Goal: Task Accomplishment & Management: Complete application form

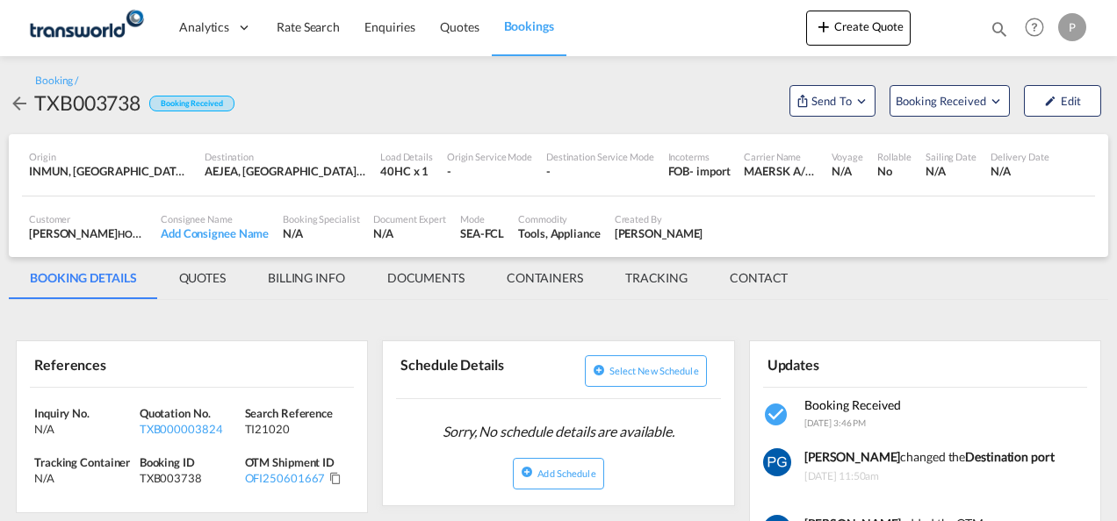
click at [842, 32] on button "Create Quote" at bounding box center [858, 28] width 104 height 35
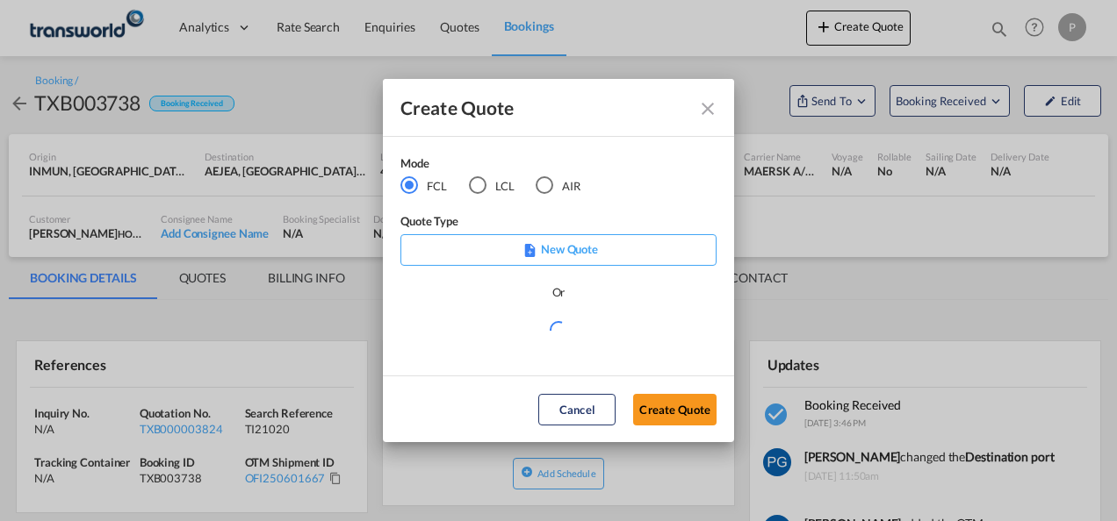
click at [549, 183] on div "AIR" at bounding box center [544, 185] width 18 height 18
click at [659, 412] on button "Create Quote" at bounding box center [674, 410] width 83 height 32
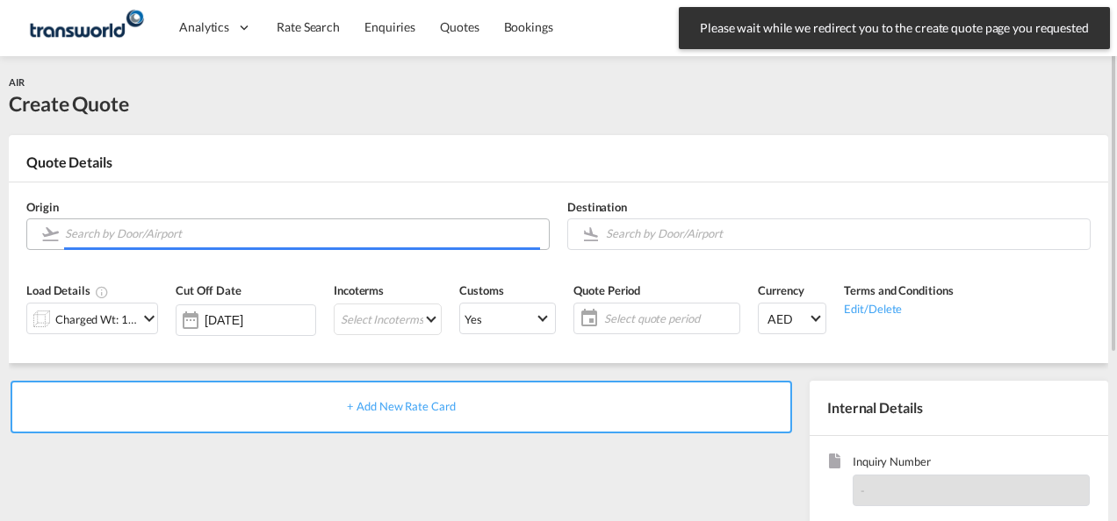
click at [184, 233] on input "Search by Door/Airport" at bounding box center [302, 234] width 475 height 31
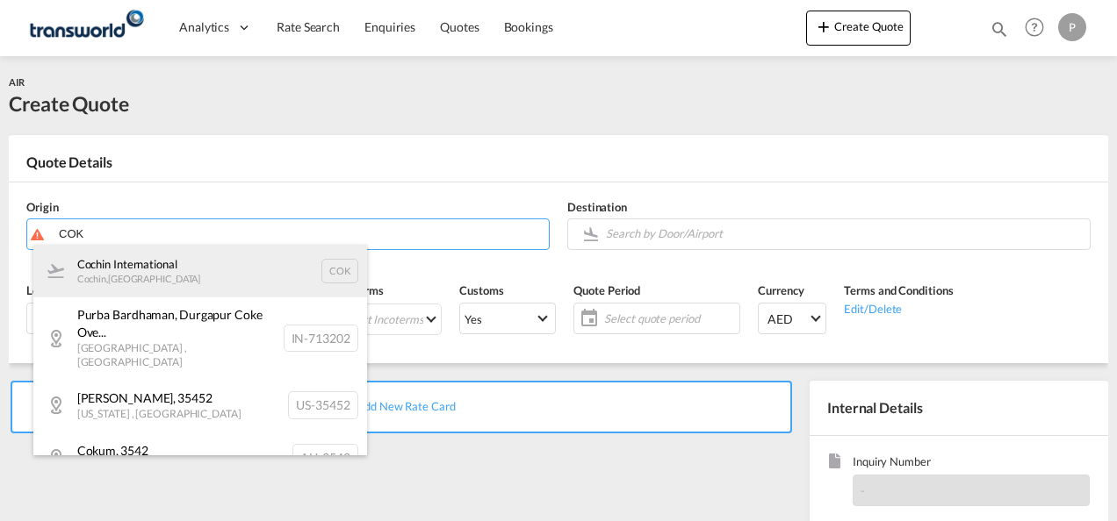
click at [169, 262] on div "Cochin International Cochin , [GEOGRAPHIC_DATA] COK" at bounding box center [200, 271] width 334 height 53
type input "Cochin International, Cochin, COK"
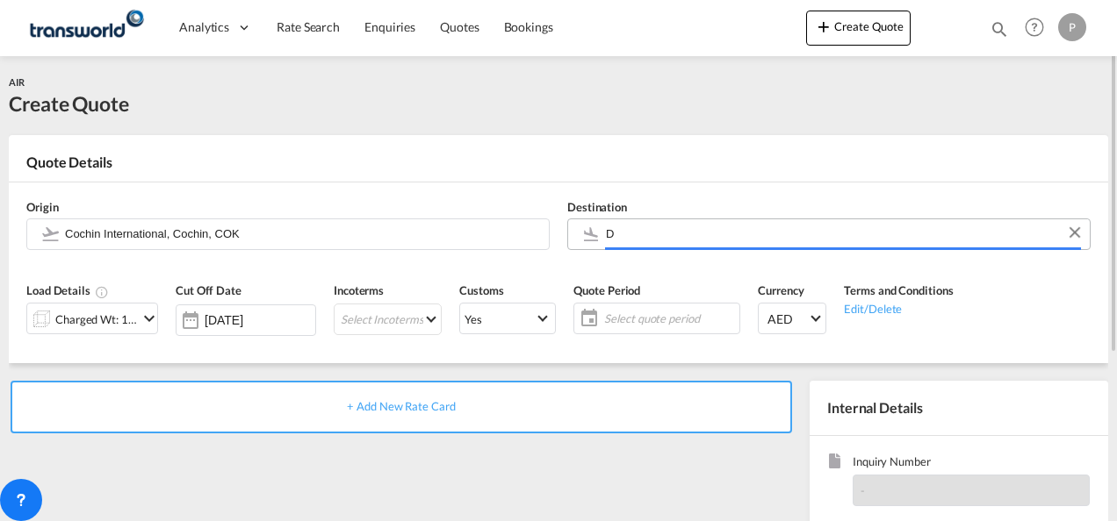
click at [634, 234] on input "D" at bounding box center [843, 234] width 475 height 31
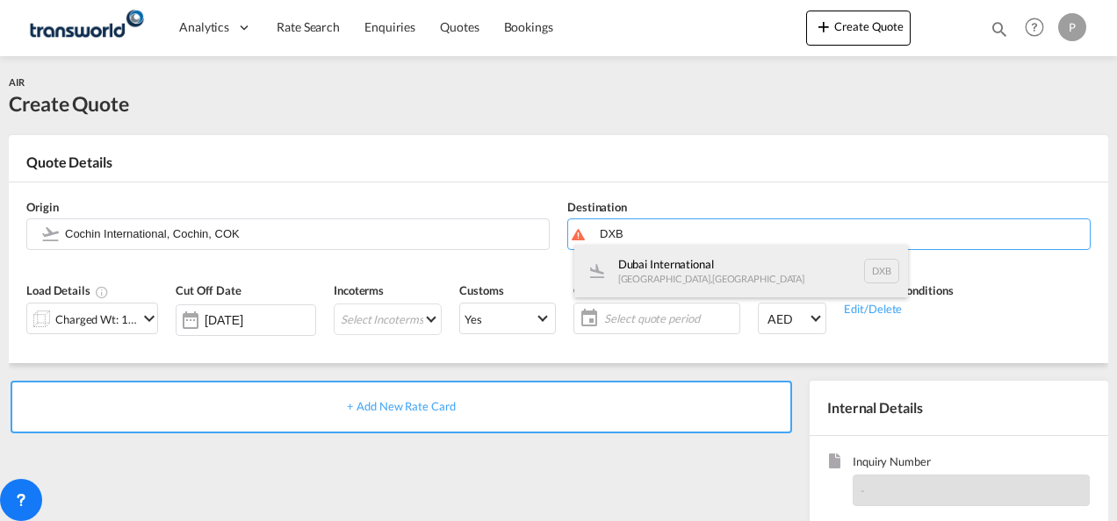
click at [633, 264] on div "Dubai International [GEOGRAPHIC_DATA] , [GEOGRAPHIC_DATA] DXB" at bounding box center [741, 271] width 334 height 53
type input "Dubai International, [GEOGRAPHIC_DATA], DXB"
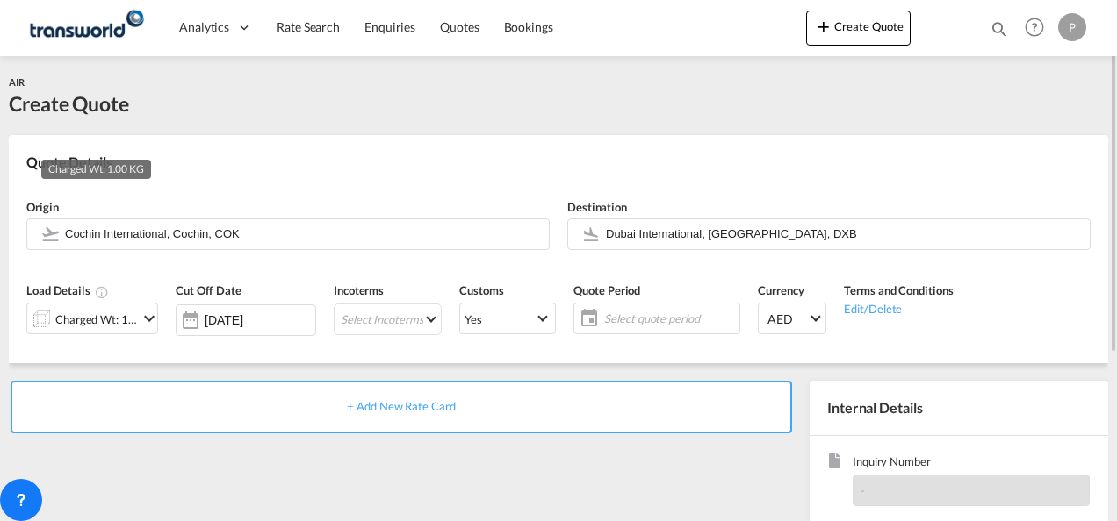
click at [87, 316] on div "Charged Wt: 1.00 KG" at bounding box center [96, 319] width 83 height 25
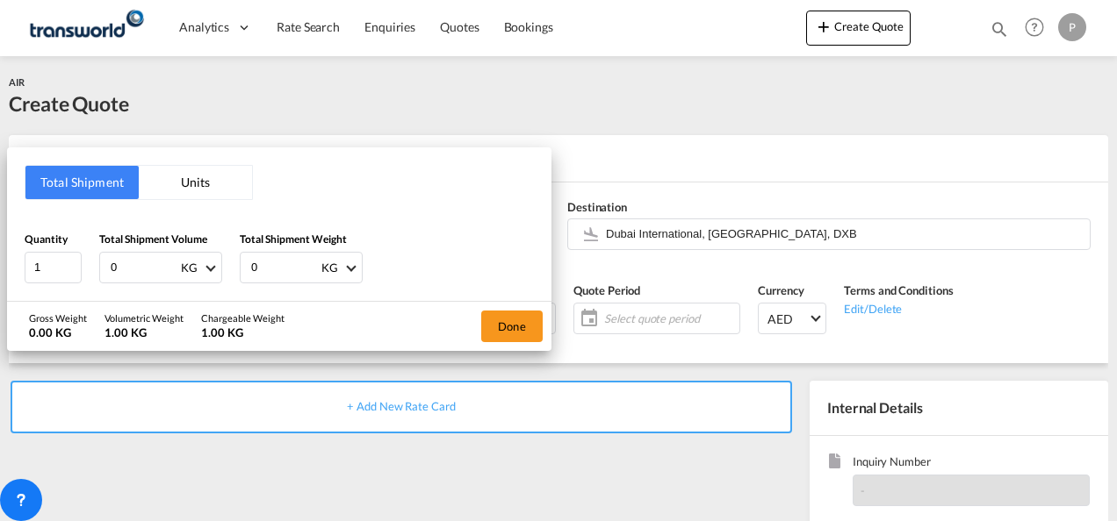
click at [121, 258] on input "0" at bounding box center [144, 268] width 70 height 30
type input "4593"
click at [295, 258] on input "0" at bounding box center [284, 268] width 70 height 30
type input "4593"
click at [502, 321] on button "Done" at bounding box center [511, 327] width 61 height 32
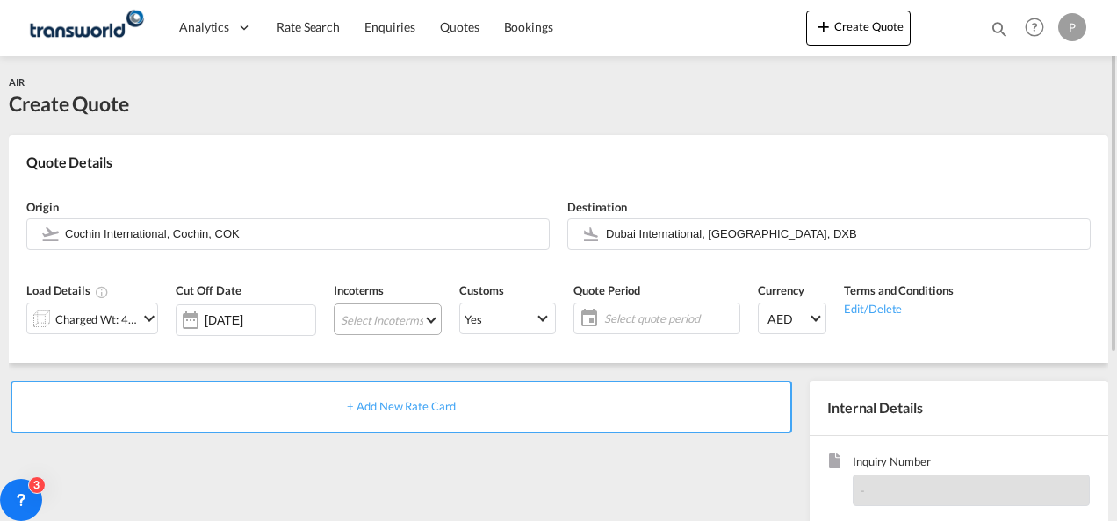
click at [384, 319] on md-select "Select Incoterms CIP - import Carriage and Insurance Paid to EXW - import Ex Wo…" at bounding box center [388, 320] width 108 height 32
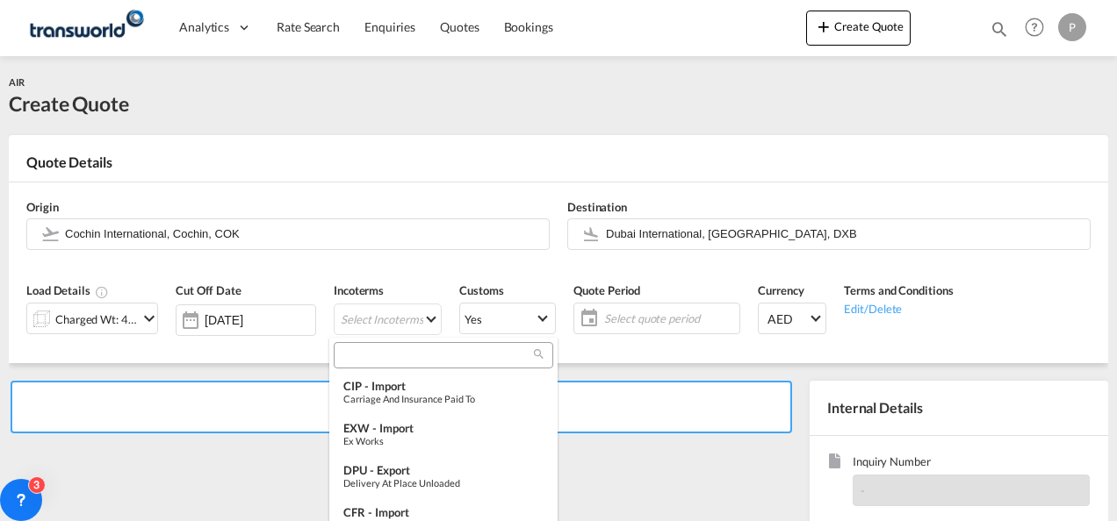
click at [374, 355] on input "search" at bounding box center [436, 356] width 195 height 16
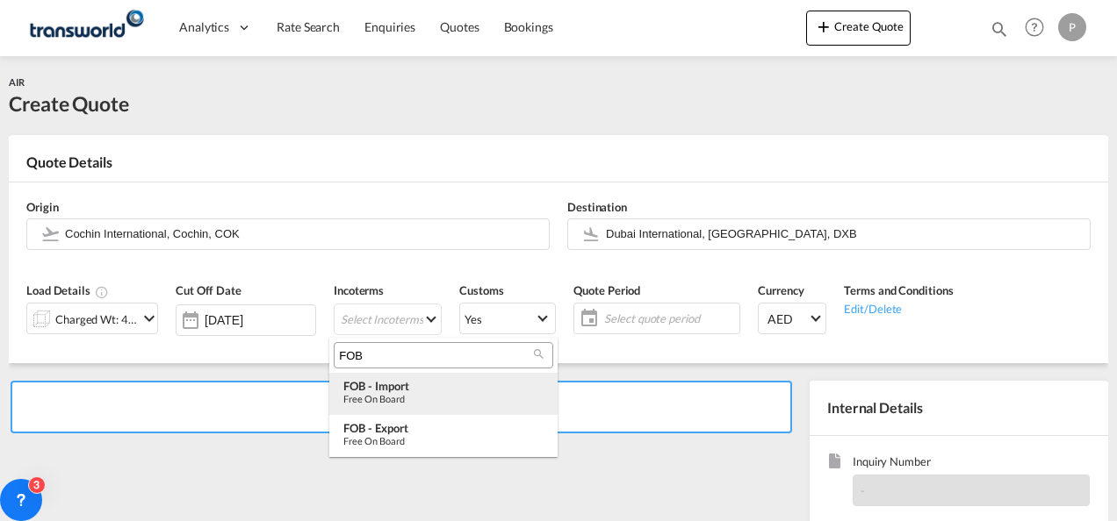
type input "FOB"
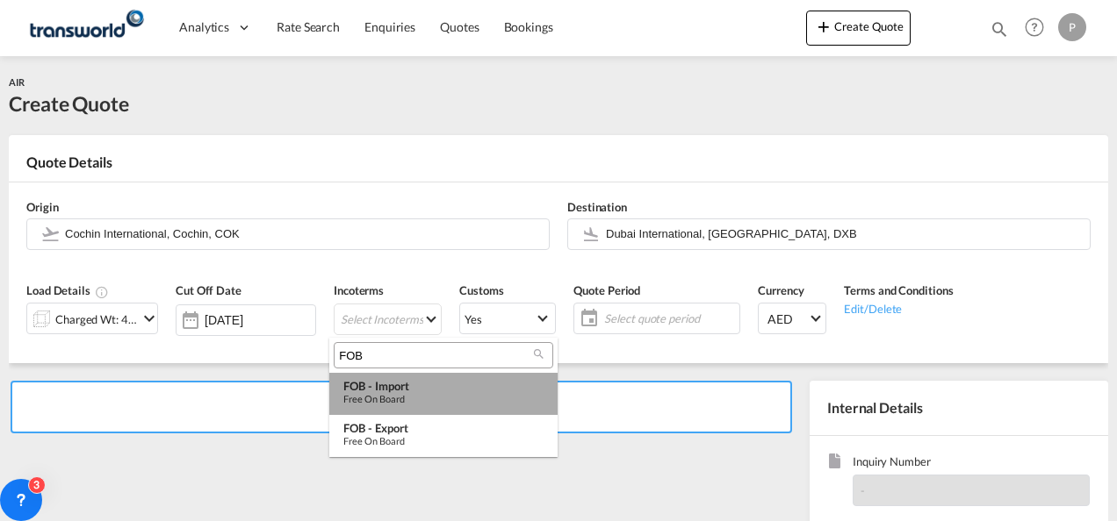
click at [380, 394] on div "Free on Board" at bounding box center [443, 398] width 200 height 11
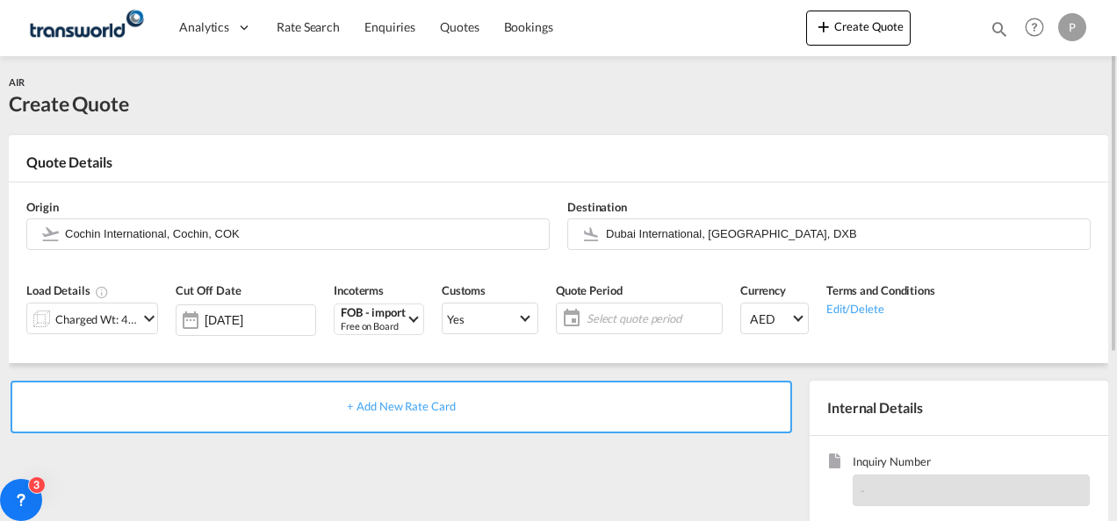
click at [601, 313] on span "Select quote period" at bounding box center [651, 319] width 131 height 16
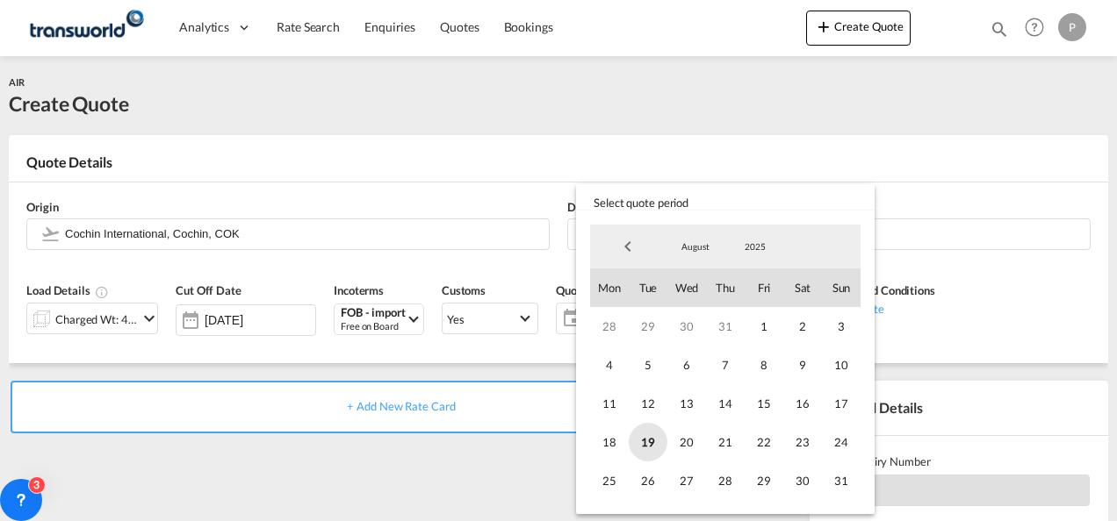
click at [651, 439] on span "19" at bounding box center [648, 442] width 39 height 39
click at [827, 478] on span "31" at bounding box center [841, 481] width 39 height 39
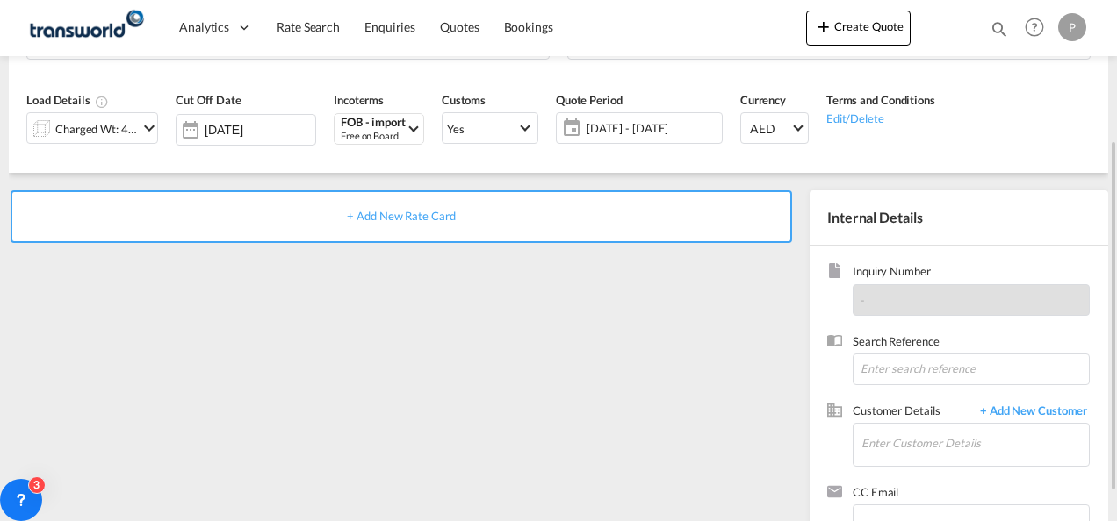
scroll to position [198, 0]
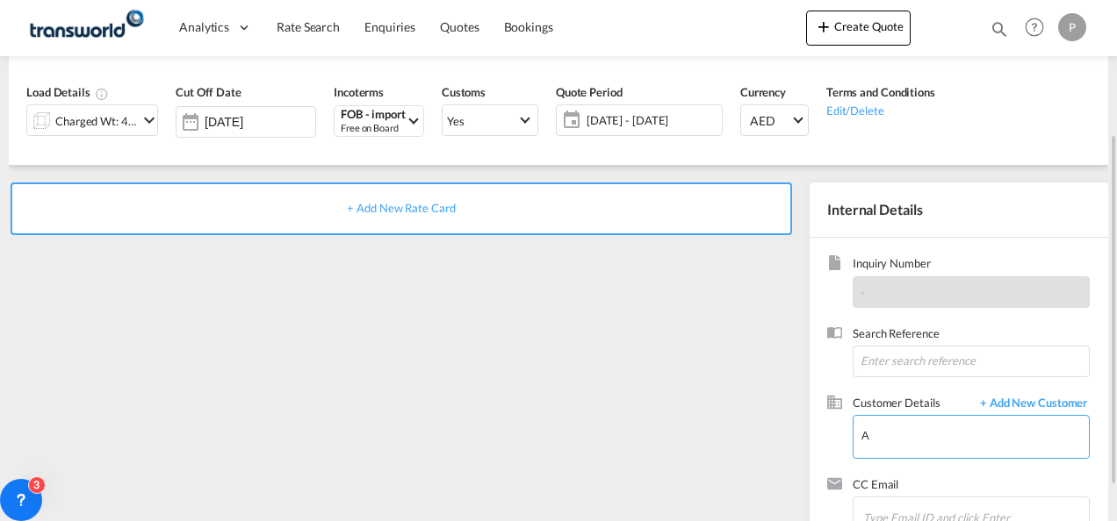
click at [888, 448] on input "A" at bounding box center [974, 436] width 227 height 40
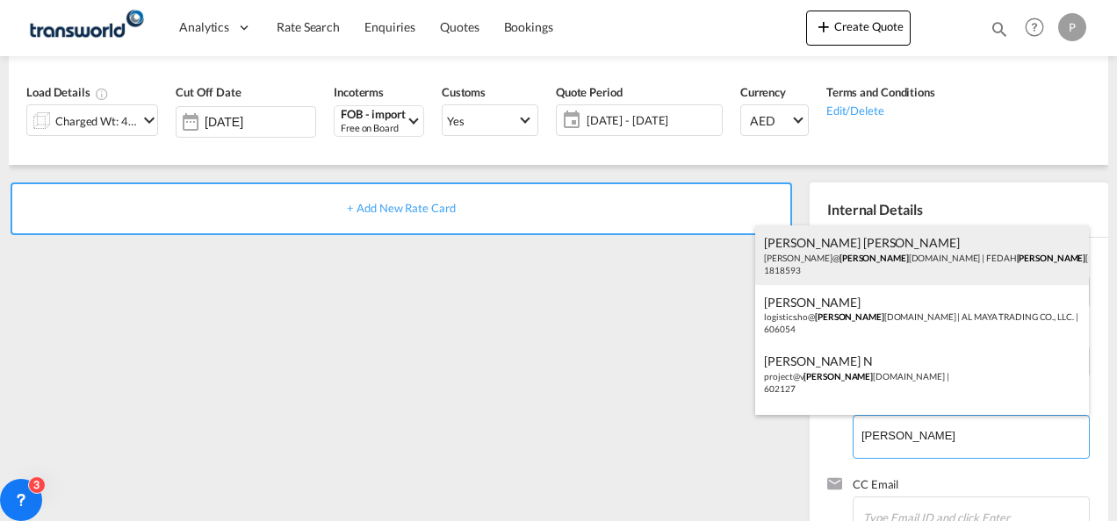
click at [847, 236] on div "[PERSON_NAME] [PERSON_NAME] [PERSON_NAME]@ [PERSON_NAME] [DOMAIN_NAME] | FEDAH …" at bounding box center [922, 256] width 334 height 60
type input "FEDAH ALMADINA GOODS WHOLESALERS CO. L.L.C, [PERSON_NAME] [PERSON_NAME], [PERSO…"
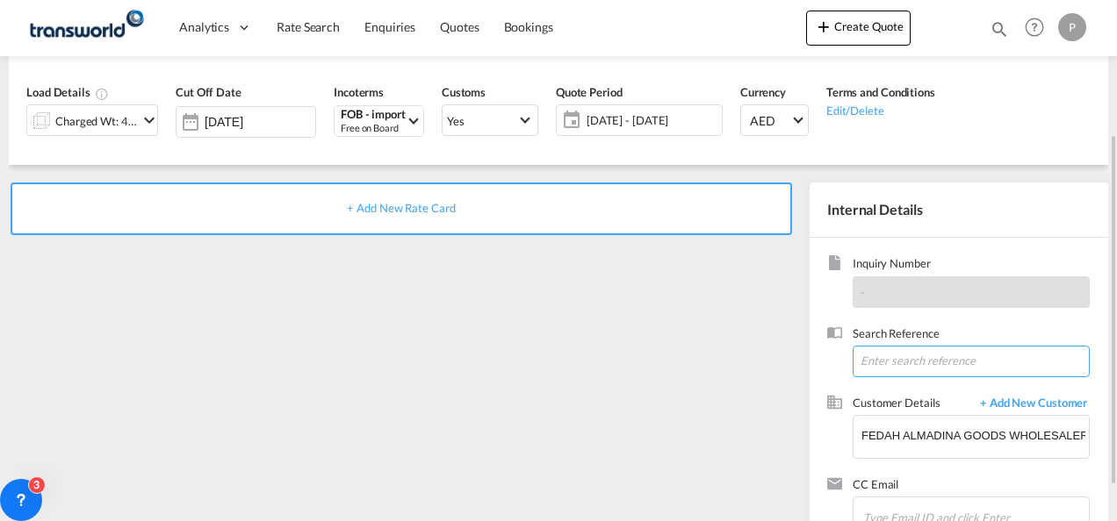
click at [887, 369] on input at bounding box center [970, 362] width 237 height 32
paste input "17614520225"
type input "17614520225"
click at [420, 206] on span "+ Add New Rate Card" at bounding box center [401, 208] width 108 height 14
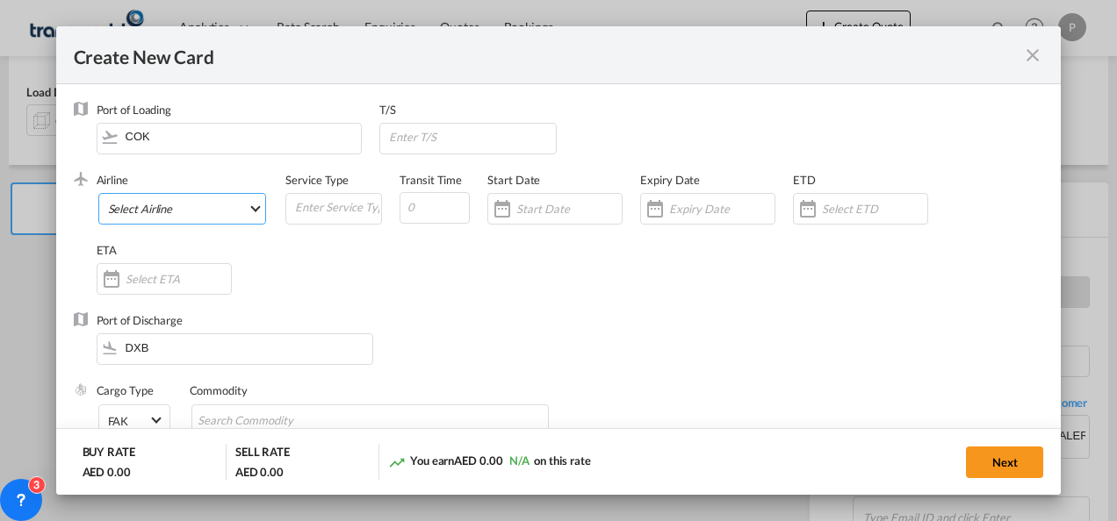
click at [199, 209] on md-select "Select Airline AIR EXPRESS S.A. (1166- / -) CMA CGM Air Cargo (1140-2C / -) DDW…" at bounding box center [182, 209] width 169 height 32
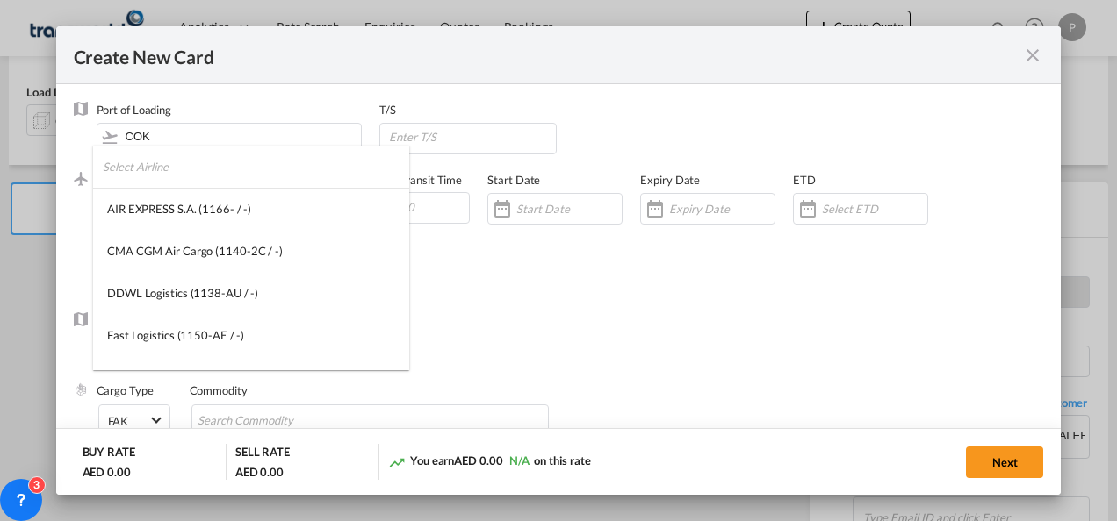
click at [159, 174] on input "search" at bounding box center [256, 167] width 306 height 42
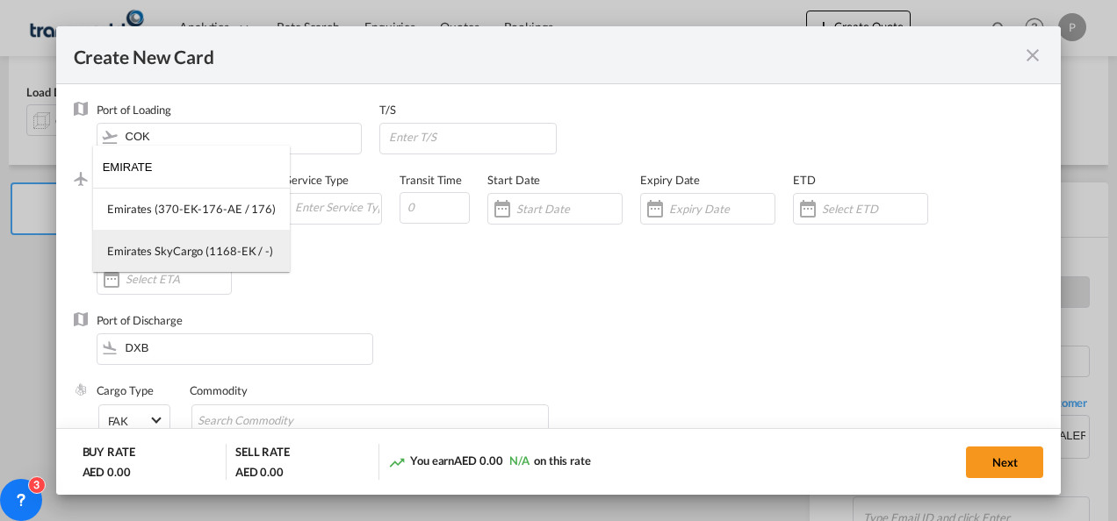
type input "EMIRATE"
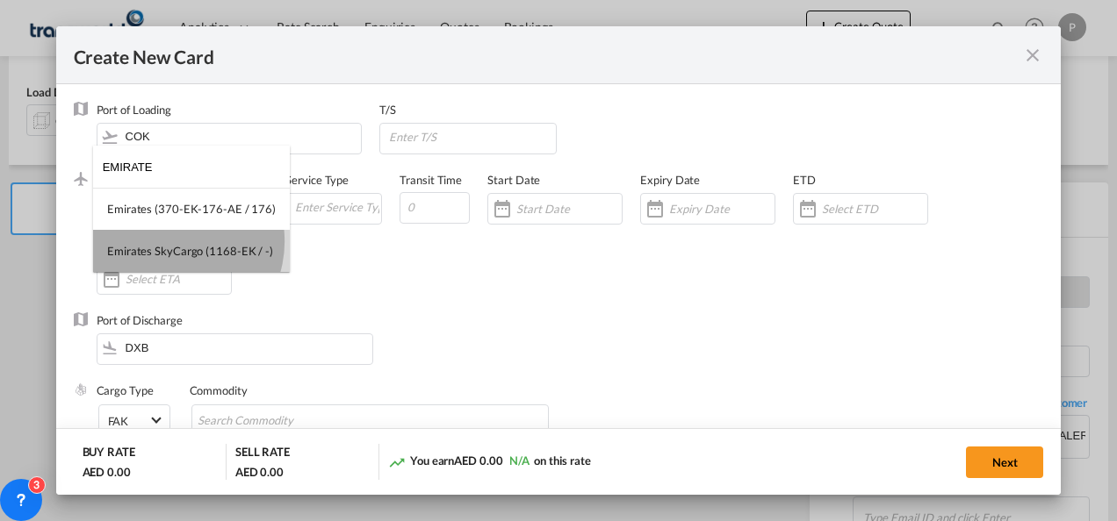
click at [170, 241] on md-option "Emirates SkyCargo (1168-EK / -)" at bounding box center [191, 251] width 197 height 42
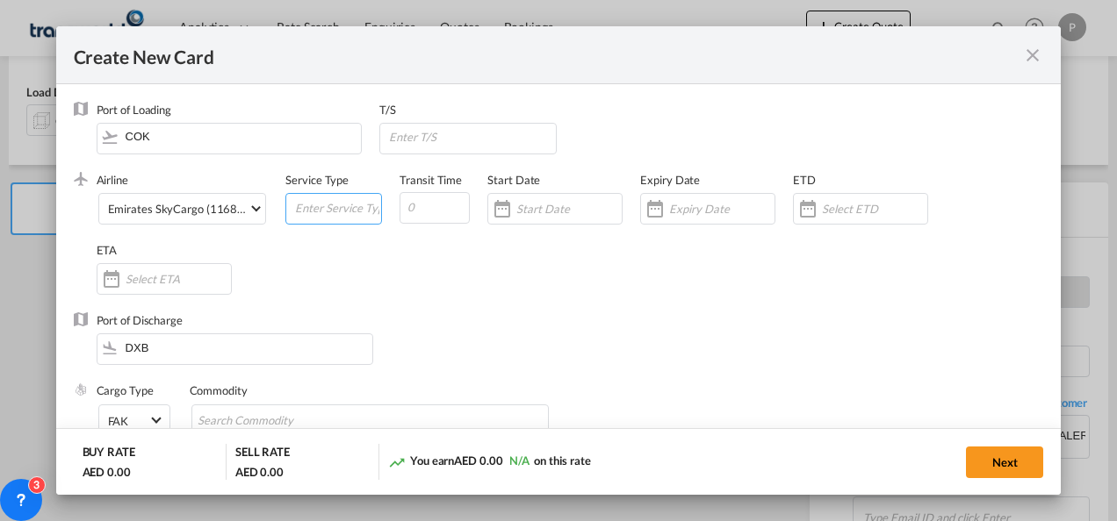
click at [314, 211] on input "Create New CardPort ..." at bounding box center [337, 207] width 88 height 26
type input "FOB IMPORT"
click at [708, 210] on input "Create New CardPort ..." at bounding box center [721, 209] width 105 height 14
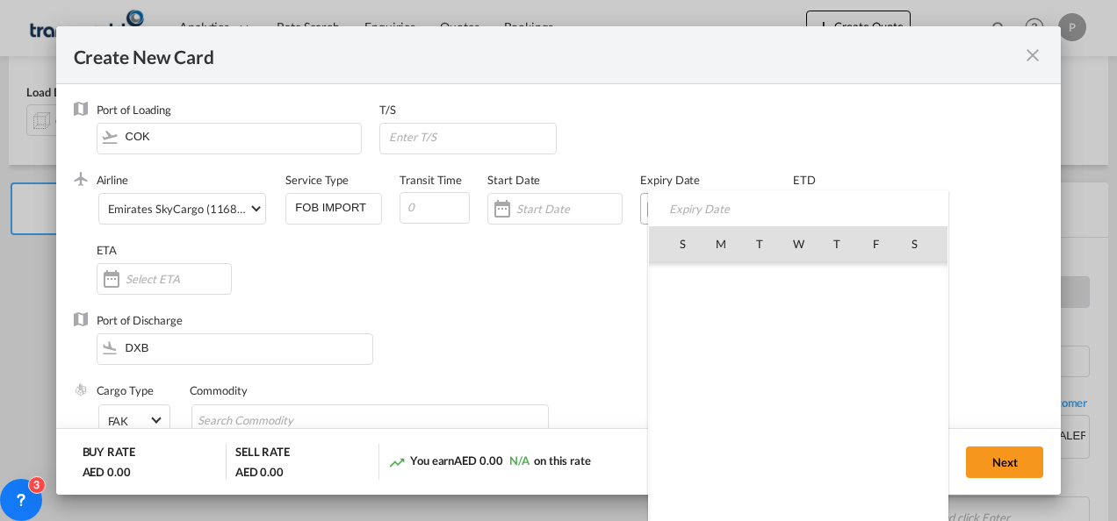
scroll to position [406409, 0]
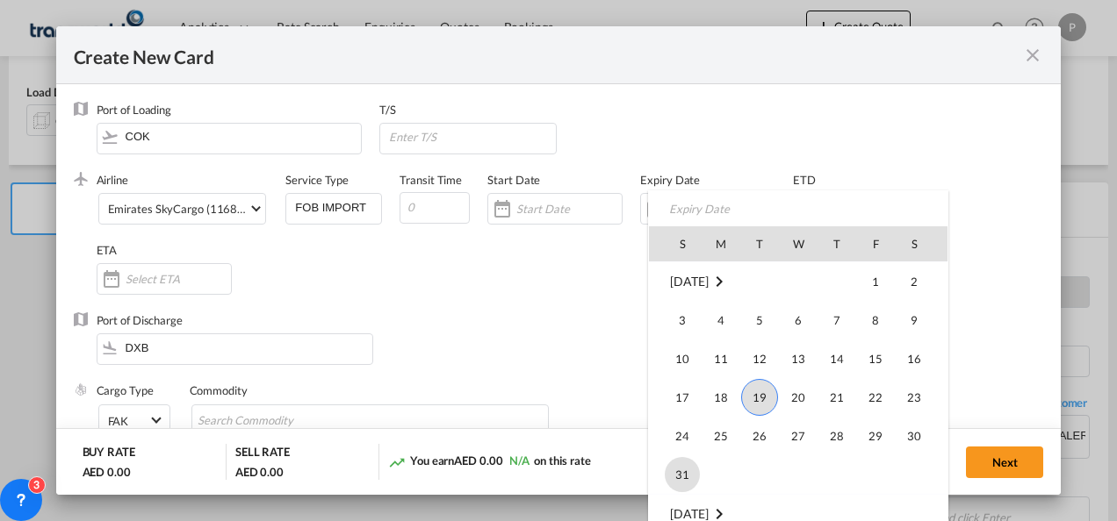
click at [679, 481] on span "31" at bounding box center [682, 474] width 35 height 35
type input "[DATE]"
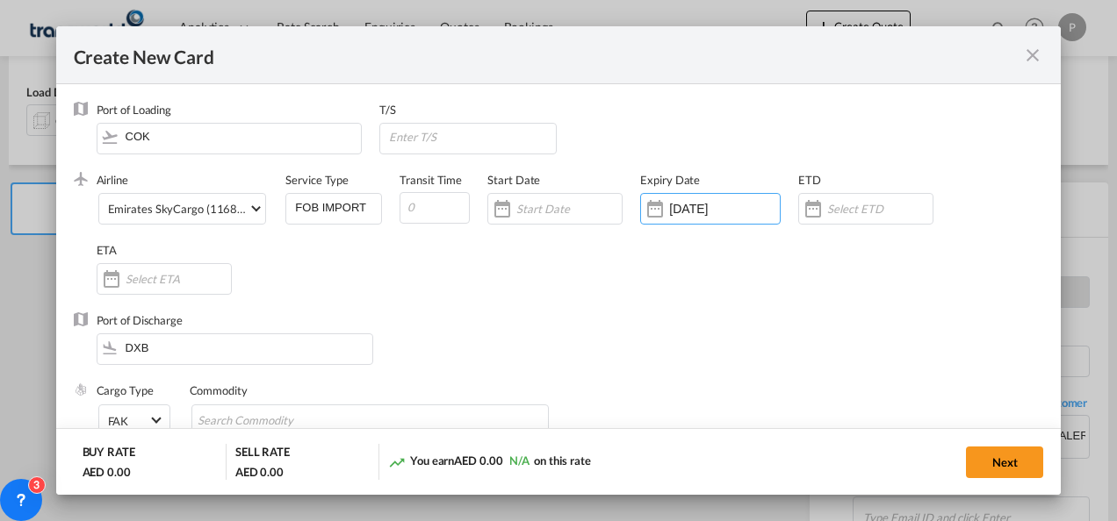
scroll to position [114, 0]
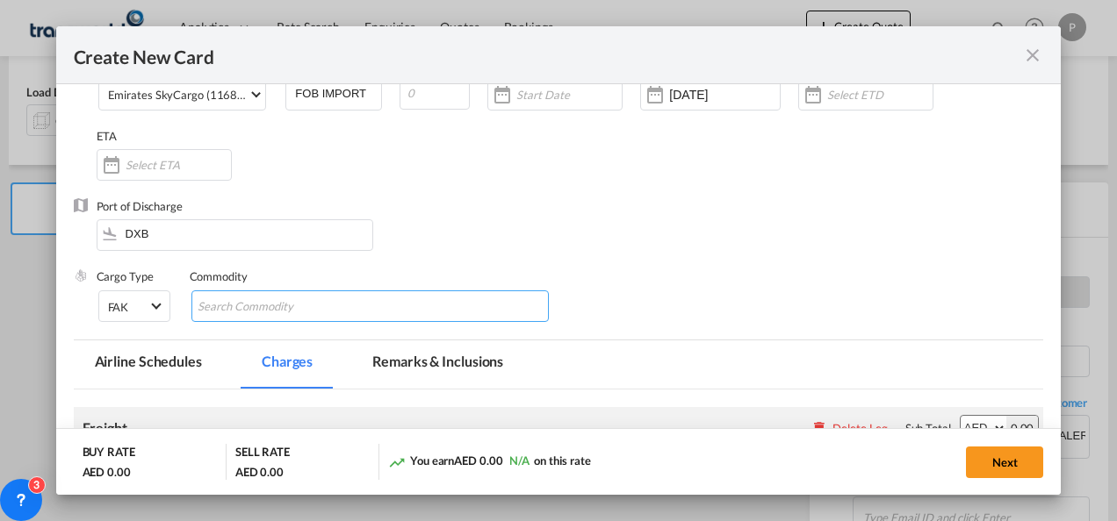
click at [351, 304] on md-chips-wrap "Chips container with autocompletion. Enter the text area, type text to search, …" at bounding box center [370, 307] width 358 height 32
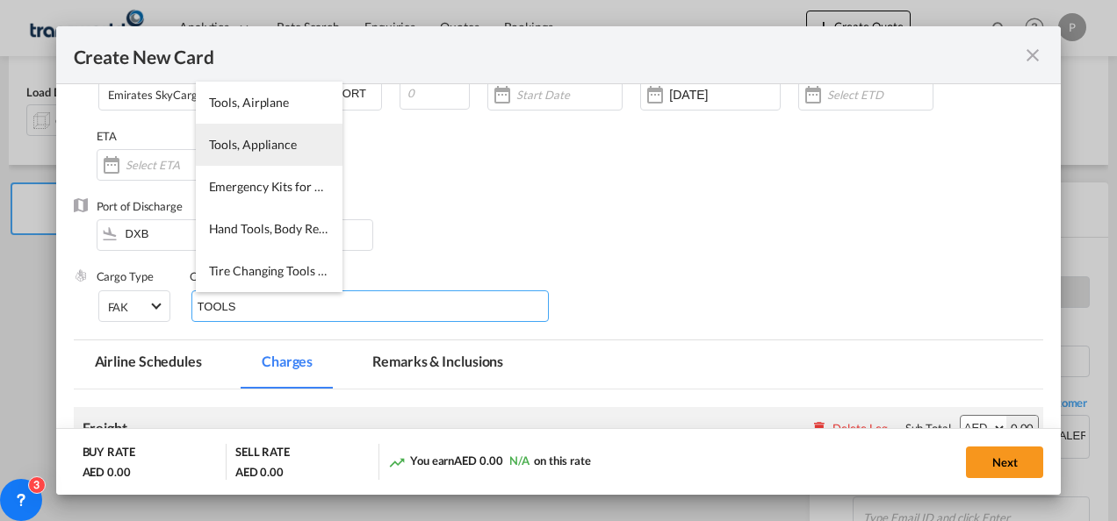
type input "TOOLS"
click at [244, 160] on li "Tools, Appliance" at bounding box center [269, 145] width 147 height 42
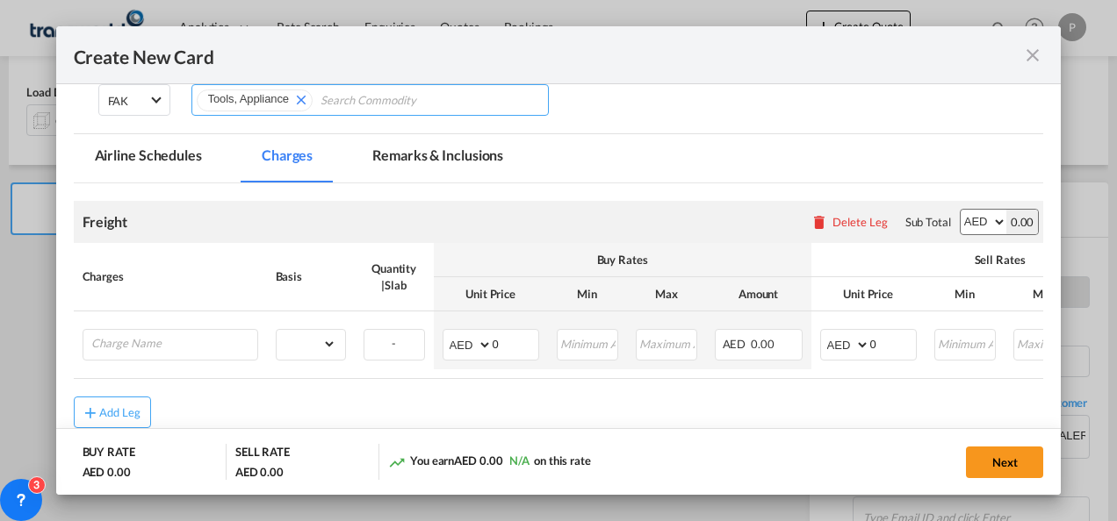
scroll to position [321, 0]
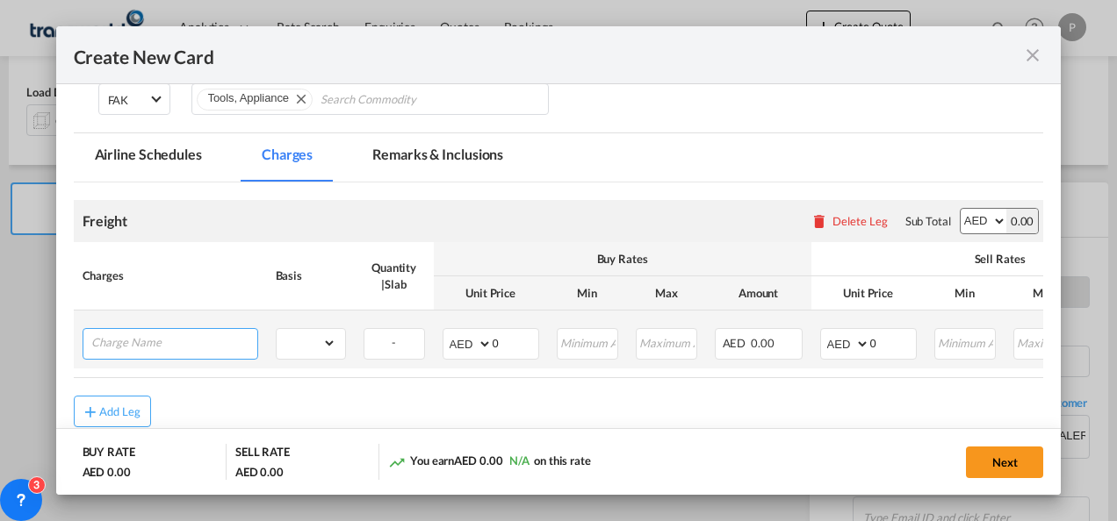
click at [210, 347] on input "Charge Name" at bounding box center [174, 342] width 166 height 26
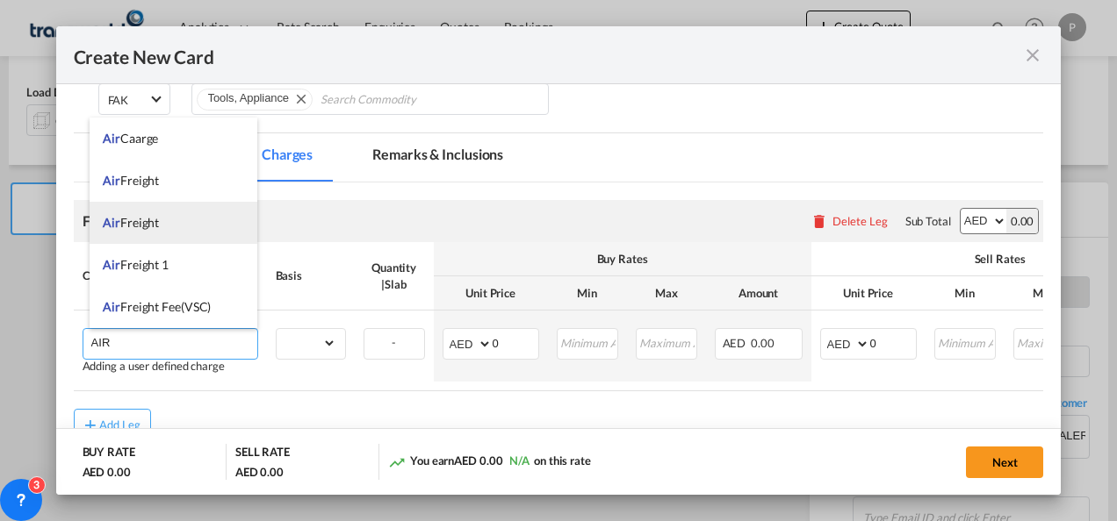
click at [142, 231] on li "Air Freight" at bounding box center [174, 223] width 168 height 42
type input "Air Freight"
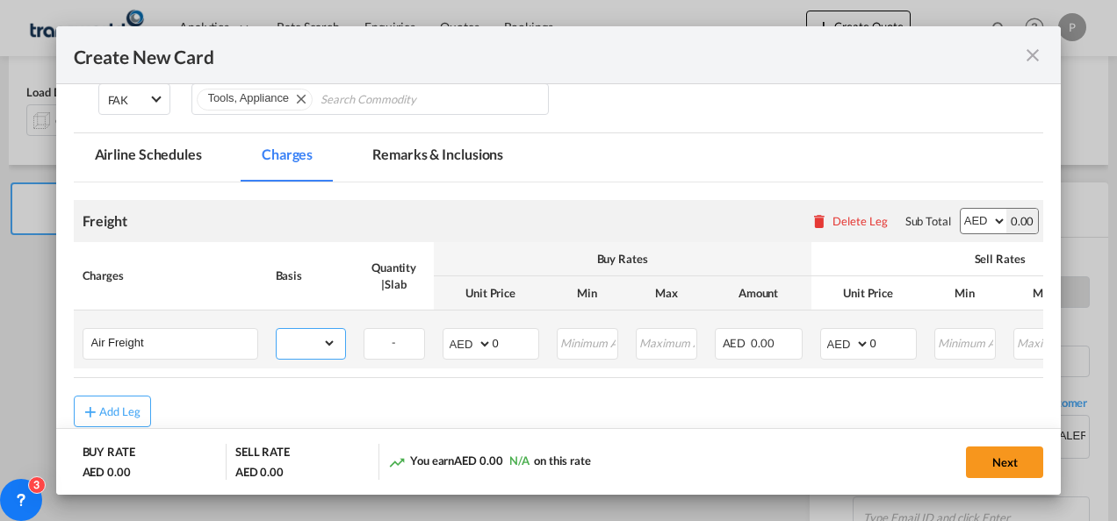
click at [304, 341] on select "gross_weight volumetric_weight per_shipment per_bl per_km % on air freight per_…" at bounding box center [307, 343] width 60 height 28
select select "per_shipment"
click at [277, 329] on select "gross_weight volumetric_weight per_shipment per_bl per_km % on air freight per_…" at bounding box center [307, 343] width 60 height 28
click at [455, 345] on select "AED AFN ALL AMD ANG AOA ARS AUD AWG AZN BAM BBD BDT BGN BHD BIF BMD BND [PERSON…" at bounding box center [469, 344] width 46 height 25
select select "string:USD"
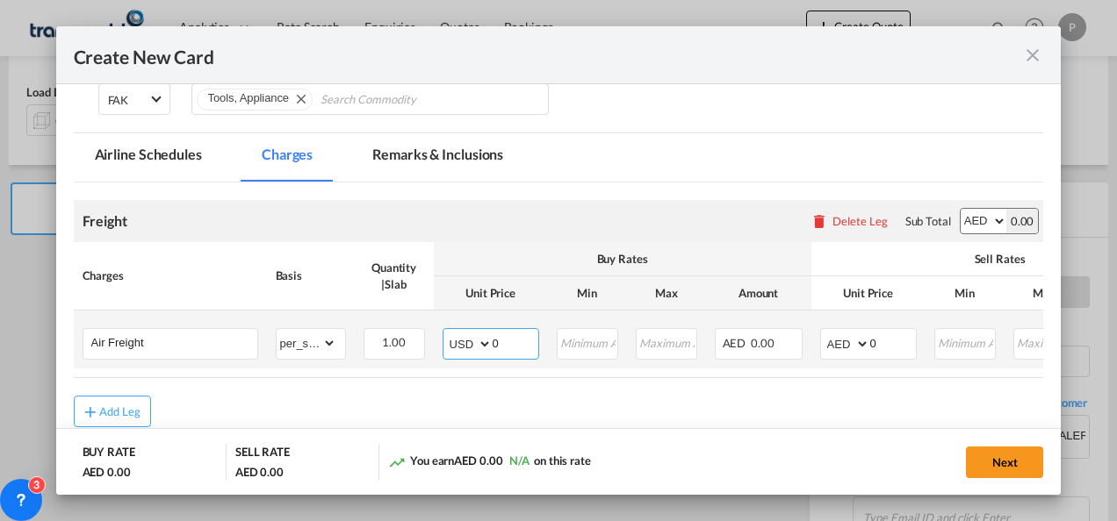
click at [446, 332] on select "AED AFN ALL AMD ANG AOA ARS AUD AWG AZN BAM BBD BDT BGN BHD BIF BMD BND [PERSON…" at bounding box center [469, 344] width 46 height 25
click at [506, 342] on input "0" at bounding box center [515, 342] width 46 height 26
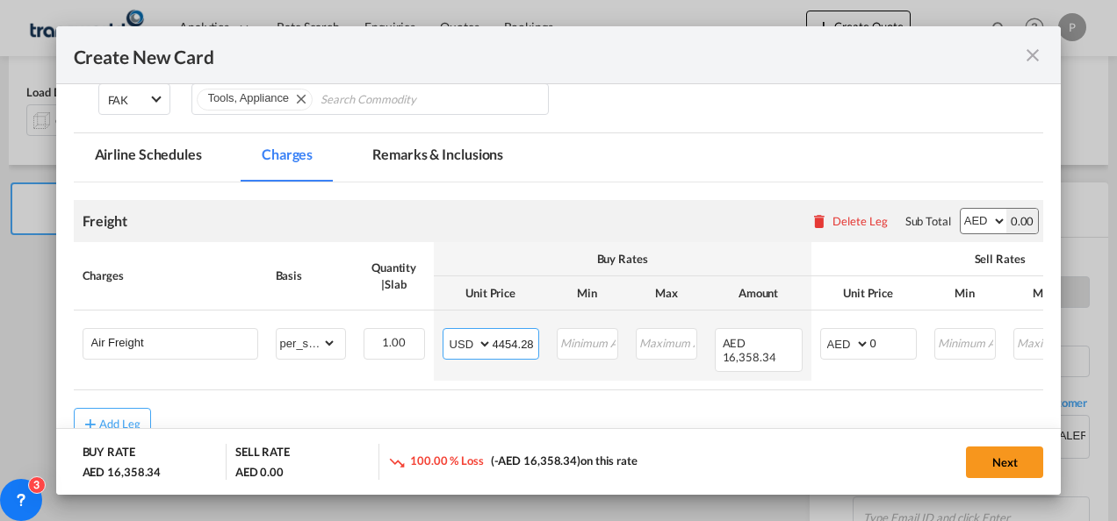
type input "4454.28"
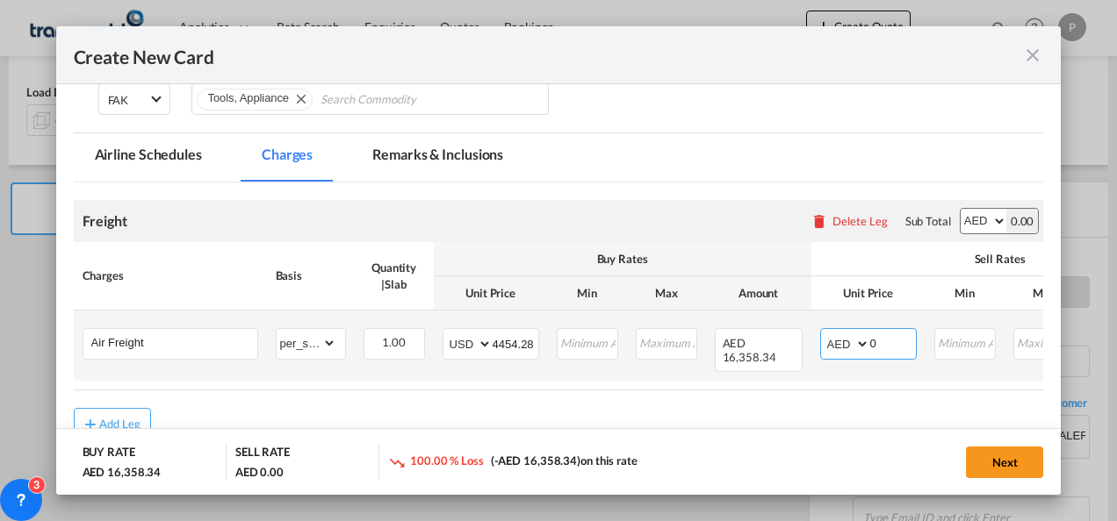
click at [838, 342] on select "AED AFN ALL AMD ANG AOA ARS AUD AWG AZN BAM BBD BDT BGN BHD BIF BMD BND [PERSON…" at bounding box center [846, 344] width 46 height 25
select select "string:USD"
click at [823, 332] on select "AED AFN ALL AMD ANG AOA ARS AUD AWG AZN BAM BBD BDT BGN BHD BIF BMD BND [PERSON…" at bounding box center [846, 344] width 46 height 25
click at [881, 346] on input "0" at bounding box center [893, 342] width 46 height 26
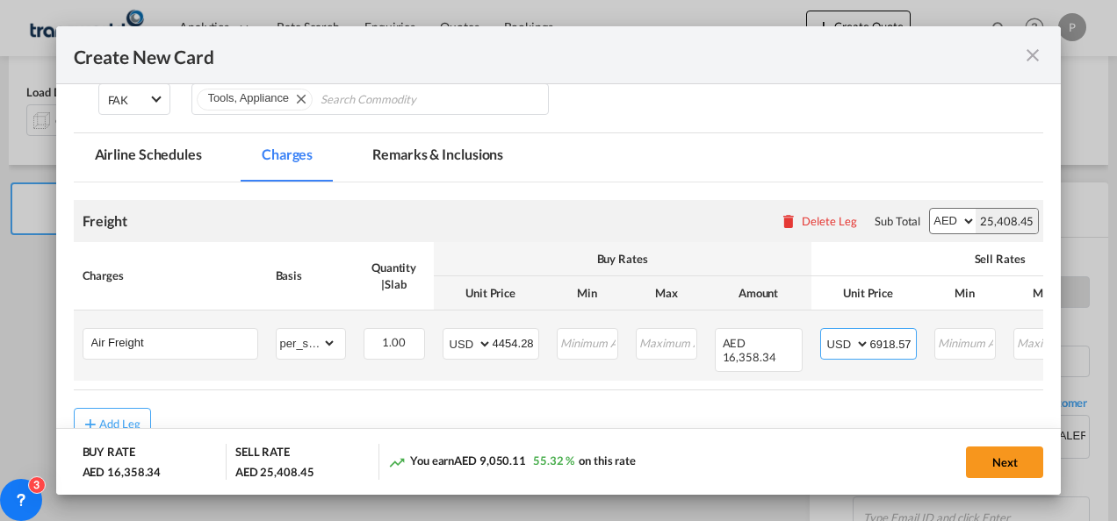
type input "6918.57"
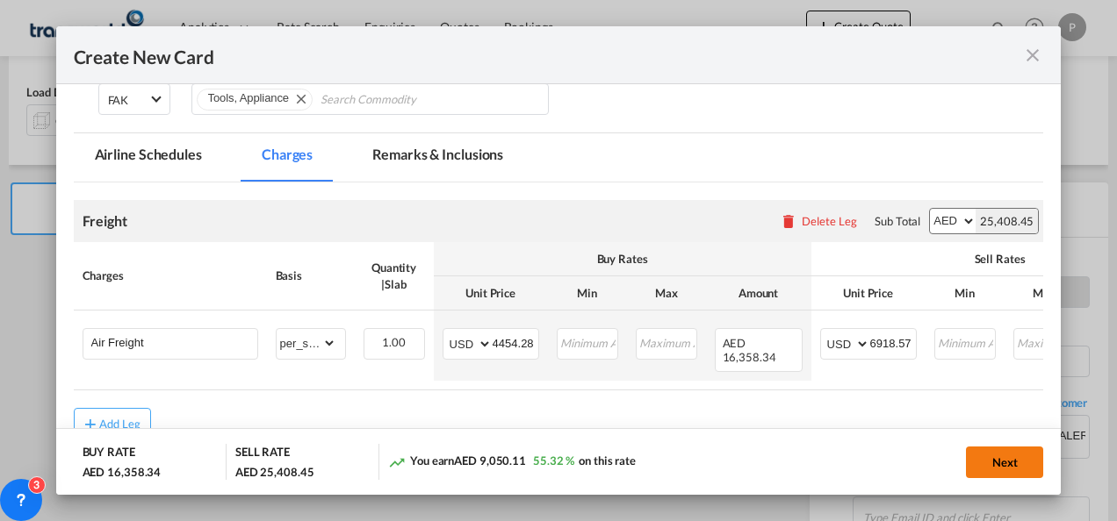
click at [1001, 455] on button "Next" at bounding box center [1004, 463] width 77 height 32
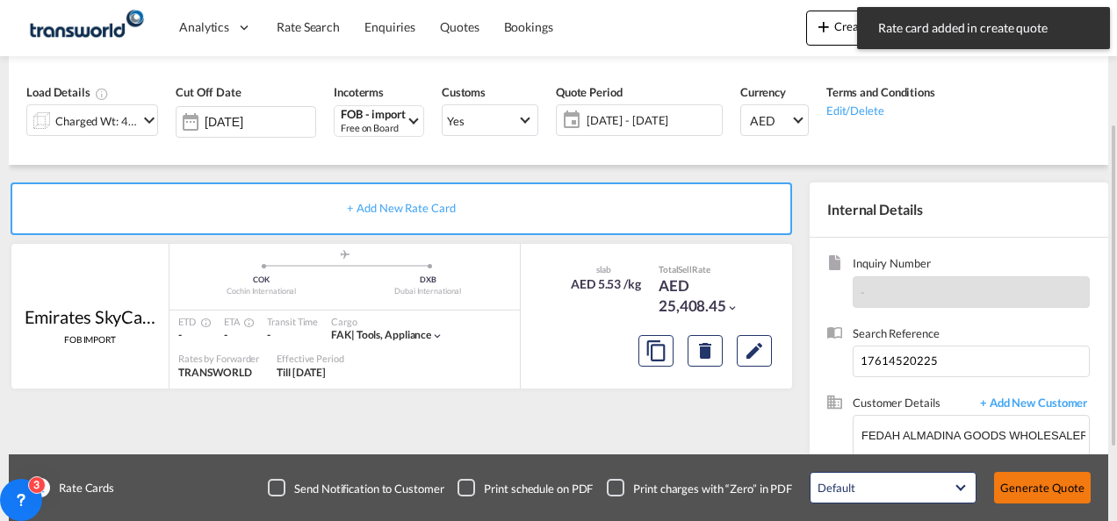
click at [1034, 483] on button "Generate Quote" at bounding box center [1042, 488] width 97 height 32
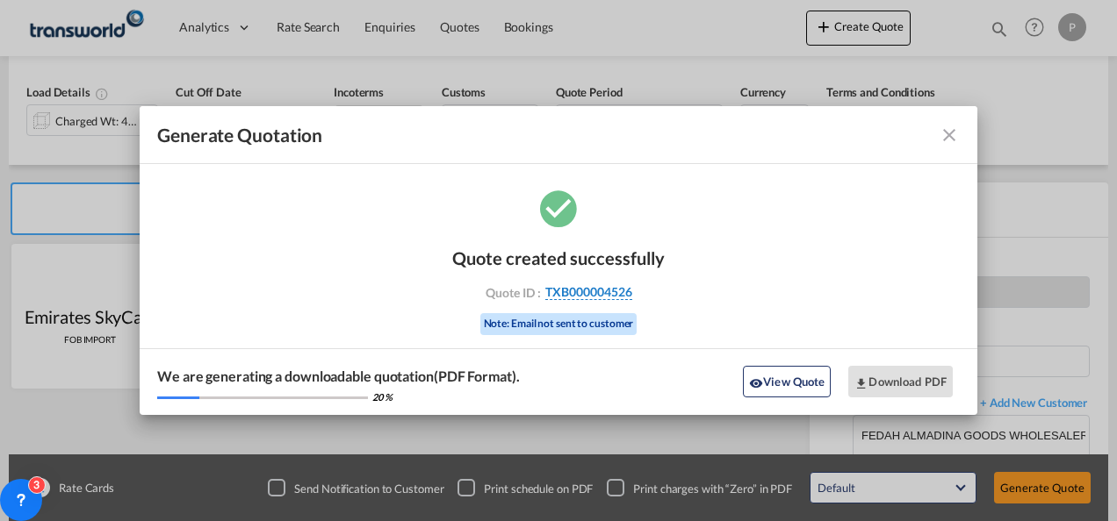
click at [592, 294] on span "TXB000004526" at bounding box center [588, 292] width 87 height 16
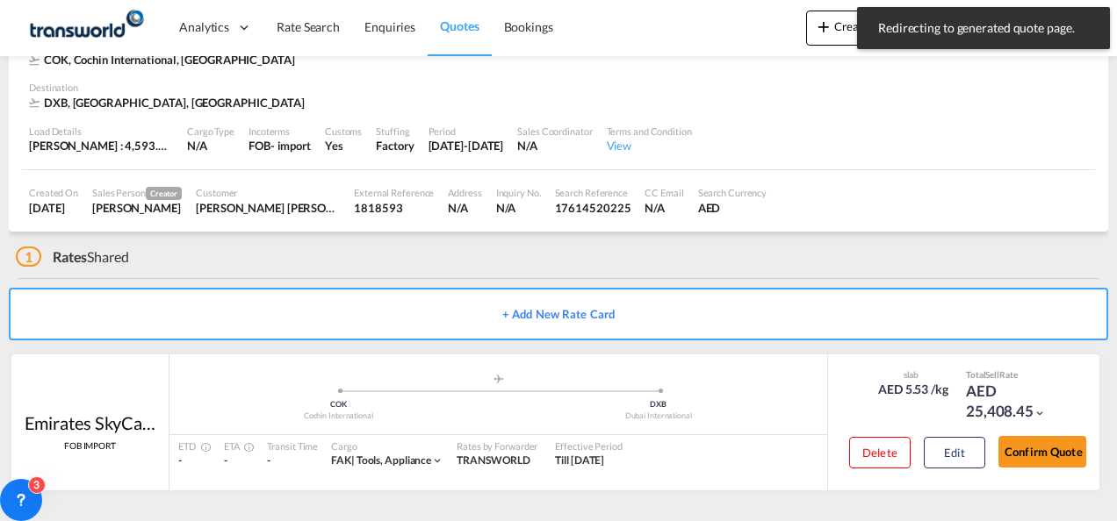
scroll to position [107, 0]
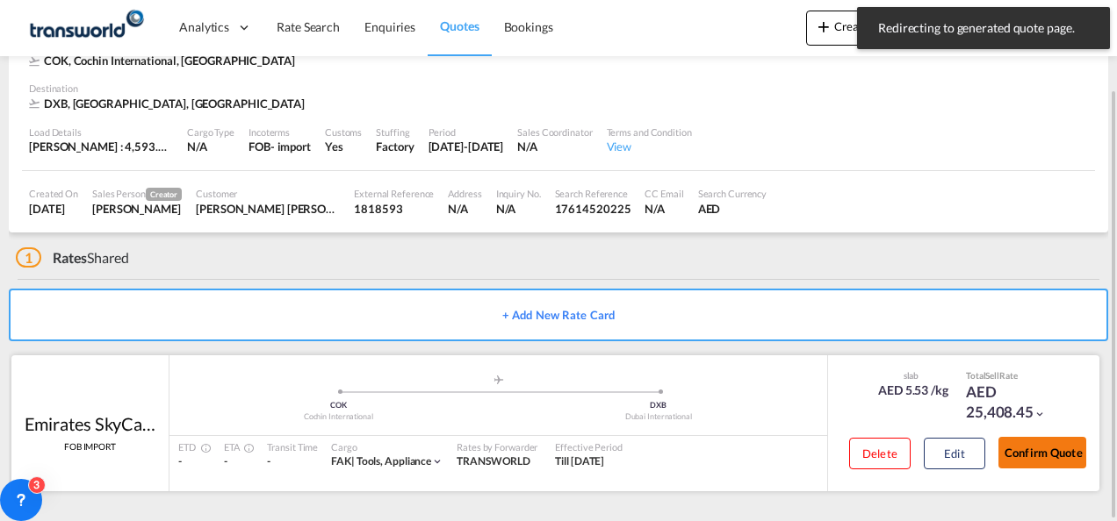
click at [1055, 443] on button "Confirm Quote" at bounding box center [1042, 453] width 88 height 32
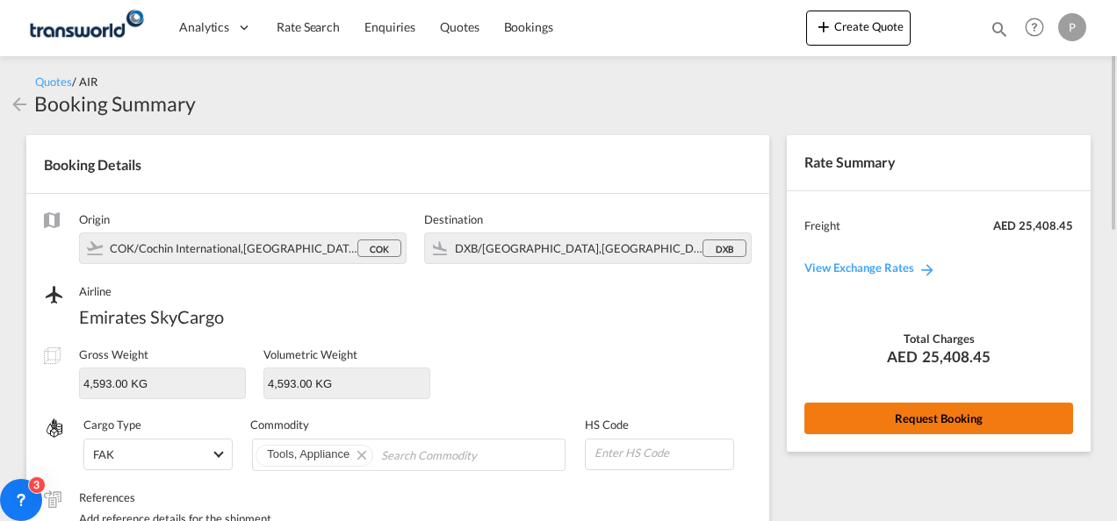
click at [885, 413] on button "Request Booking" at bounding box center [938, 419] width 269 height 32
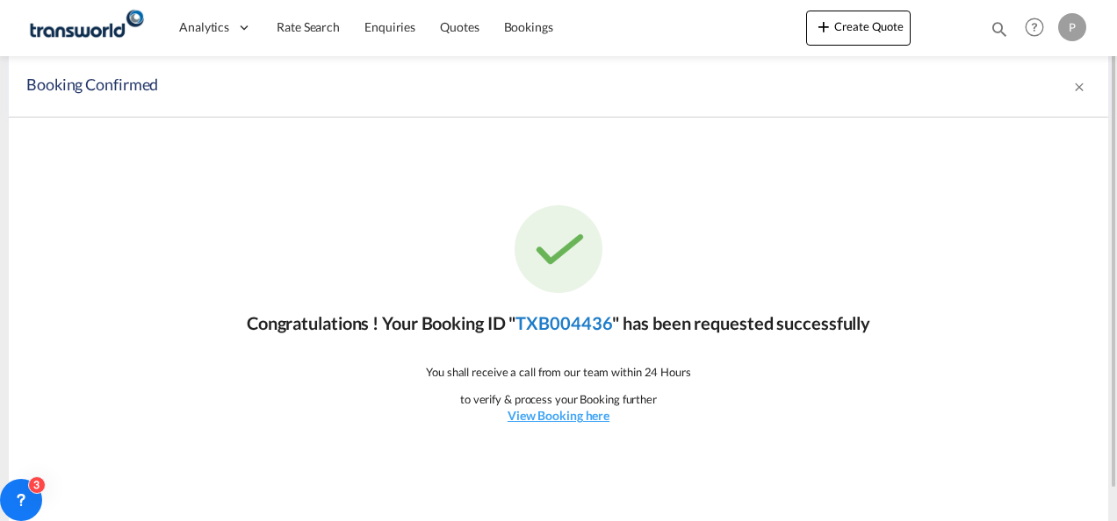
click at [588, 327] on link "TXB004436" at bounding box center [563, 323] width 97 height 21
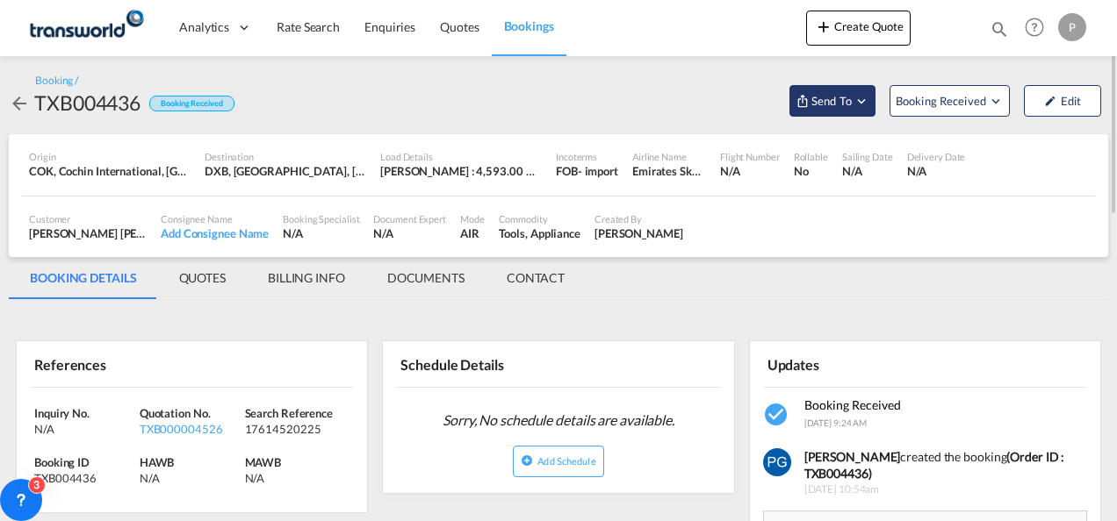
click at [840, 90] on button "Send To" at bounding box center [832, 101] width 86 height 32
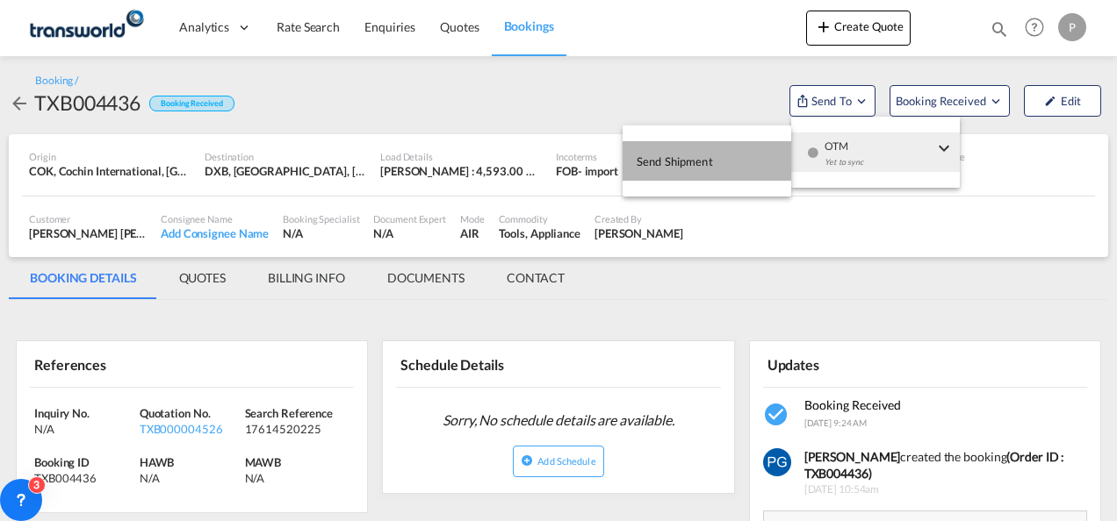
click at [746, 149] on button "Send Shipment" at bounding box center [706, 161] width 169 height 40
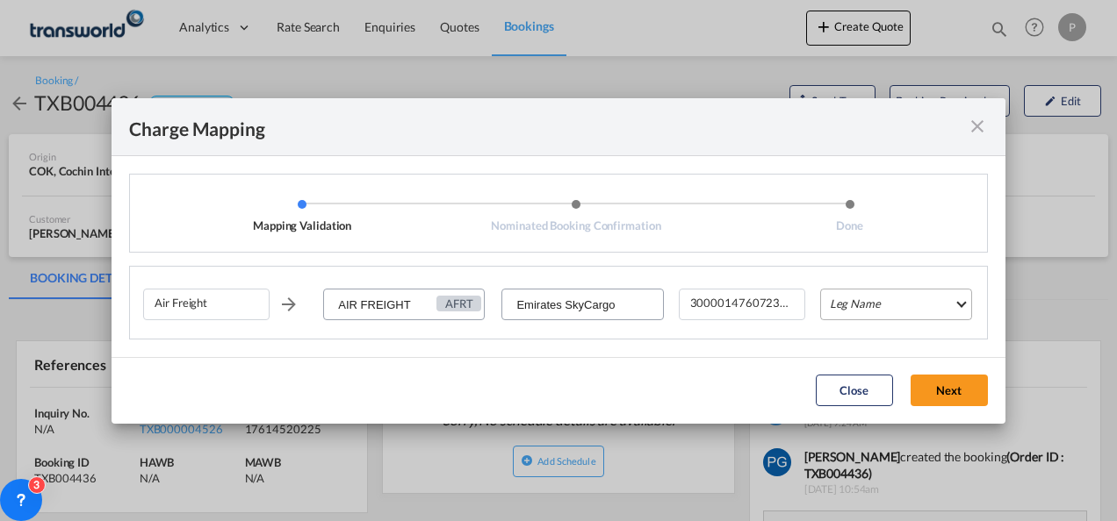
click at [837, 297] on md-select "Leg Name HANDLING ORIGIN HANDLING DESTINATION OTHERS TL PICK UP CUSTOMS ORIGIN …" at bounding box center [896, 305] width 152 height 32
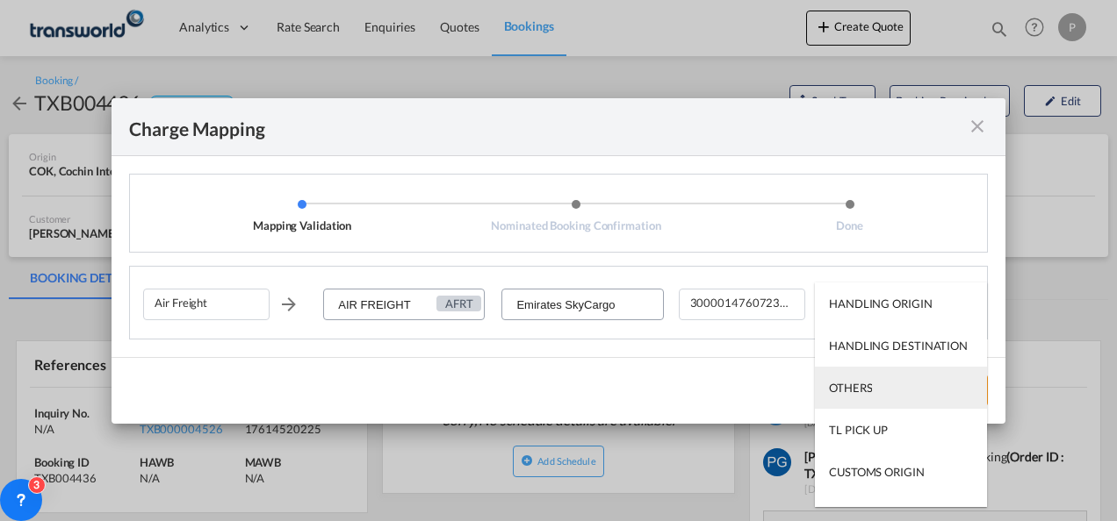
scroll to position [112, 0]
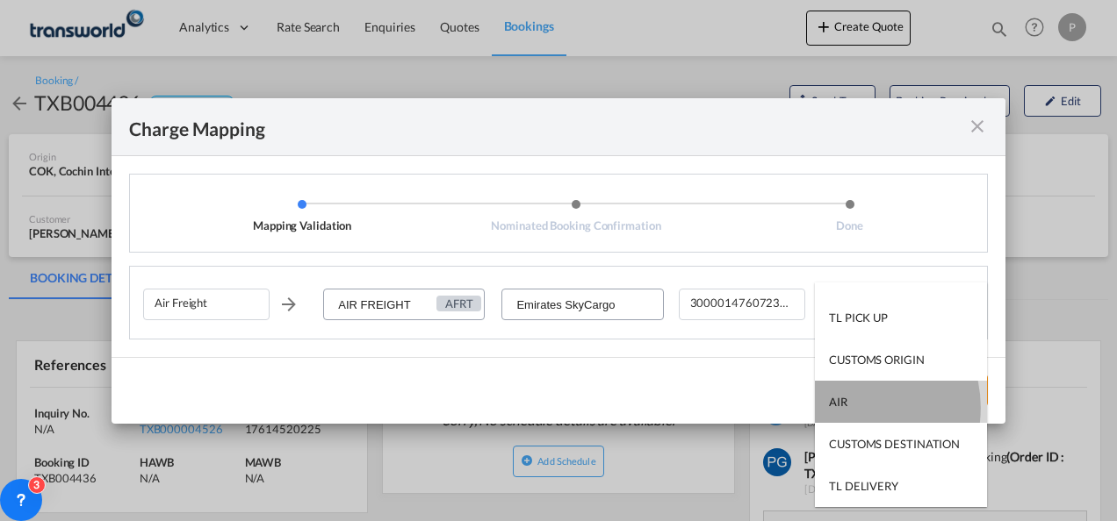
click at [846, 408] on div "AIR" at bounding box center [838, 402] width 18 height 16
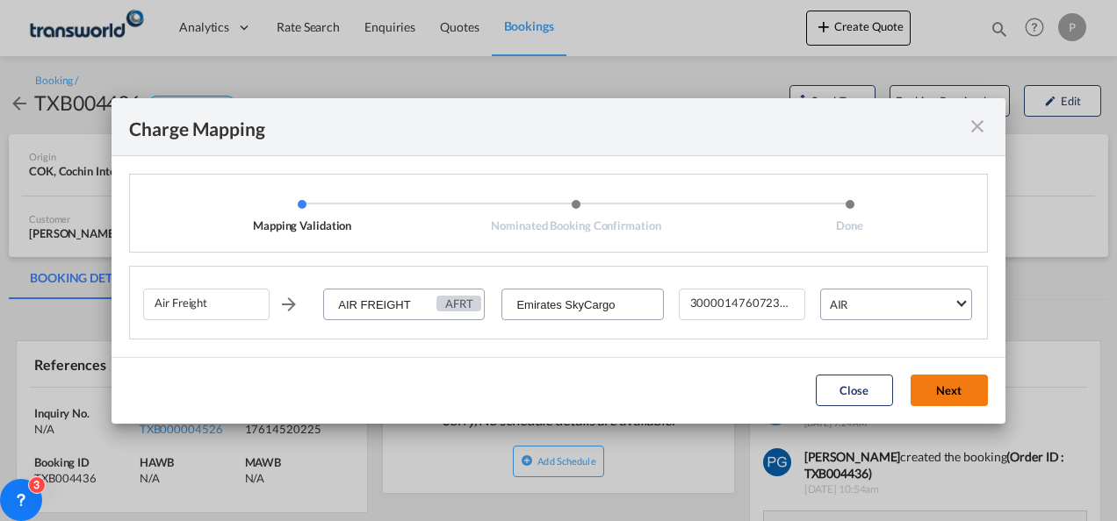
click at [939, 393] on button "Next" at bounding box center [948, 391] width 77 height 32
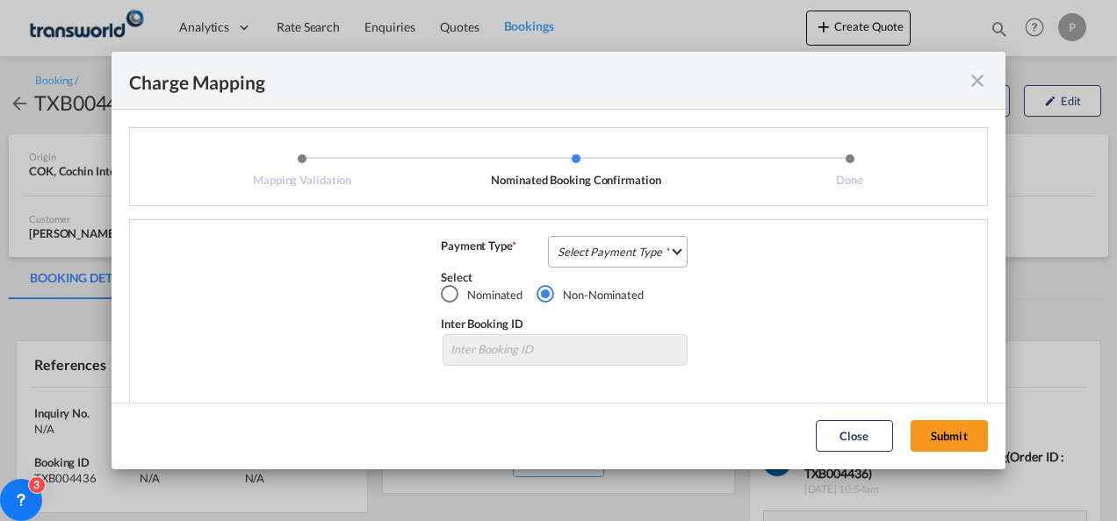
click at [568, 243] on md-select "Select Payment Type COLLECT PREPAID" at bounding box center [618, 252] width 140 height 32
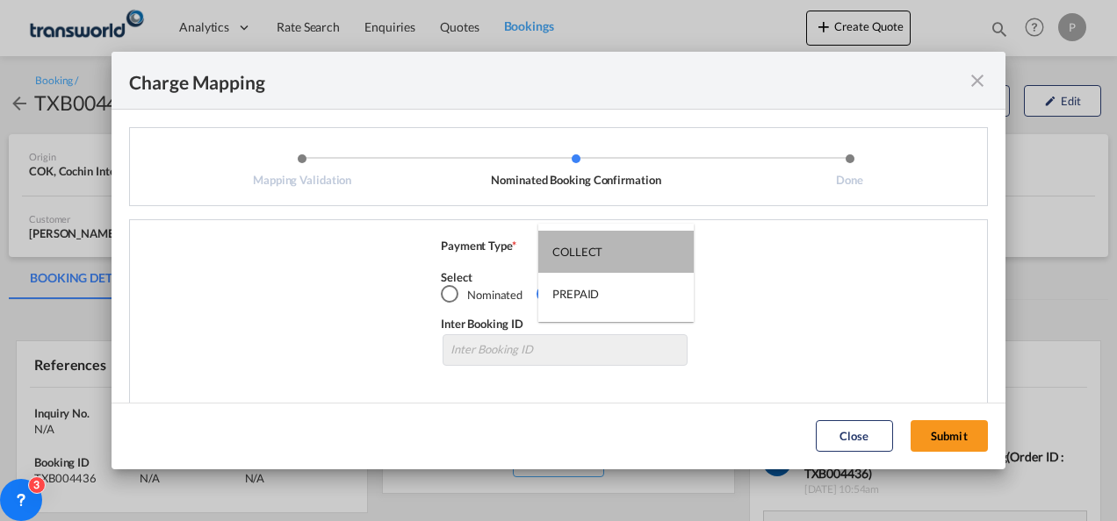
click at [568, 244] on div "COLLECT" at bounding box center [577, 252] width 50 height 16
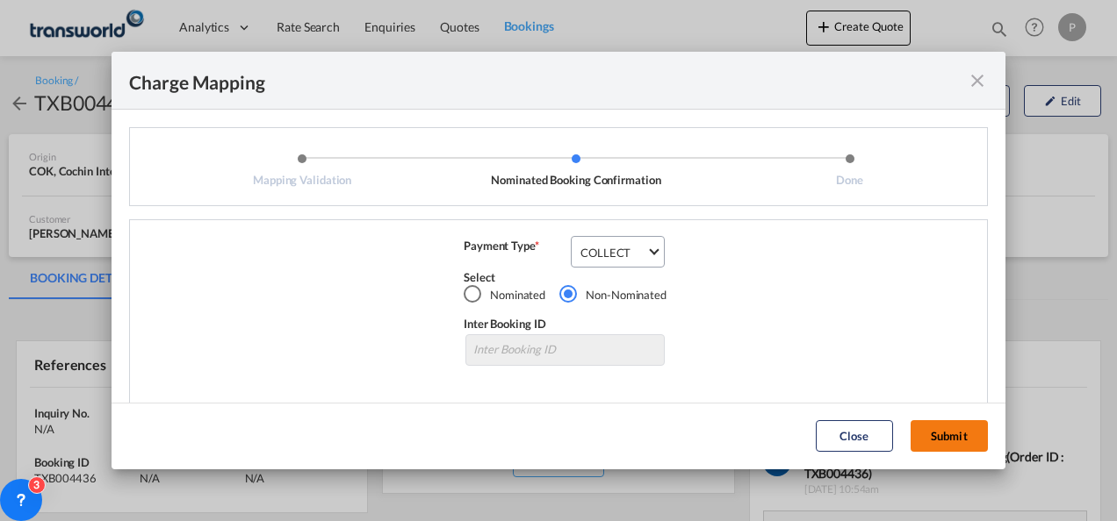
click at [934, 429] on button "Submit" at bounding box center [948, 436] width 77 height 32
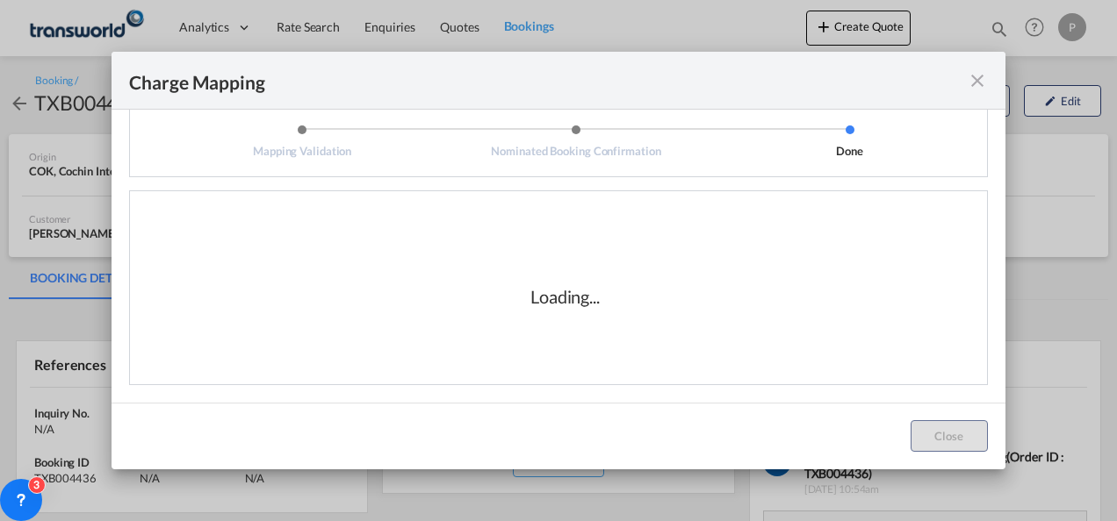
scroll to position [0, 0]
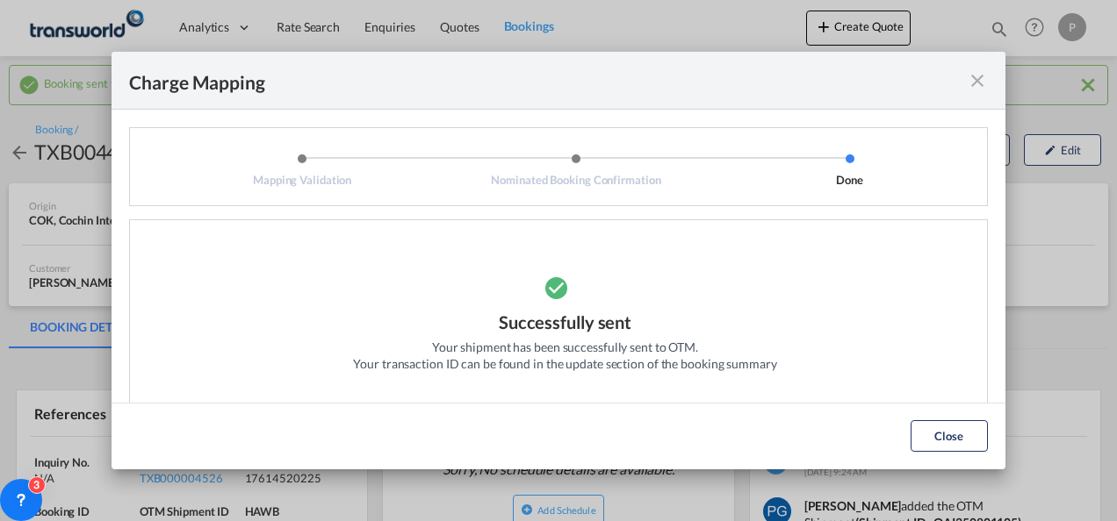
click at [976, 78] on md-icon "icon-close fg-AAA8AD cursor" at bounding box center [977, 80] width 21 height 21
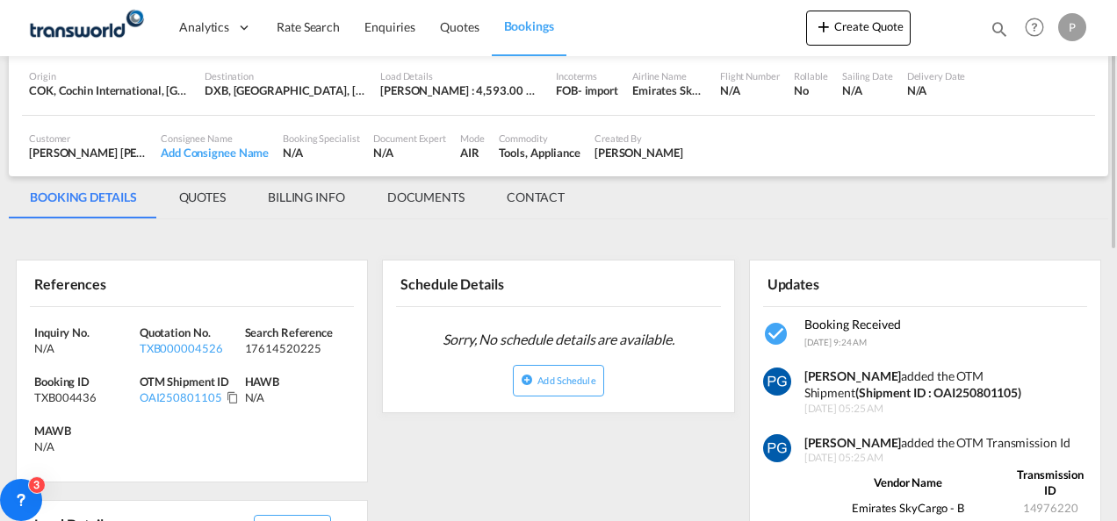
scroll to position [131, 0]
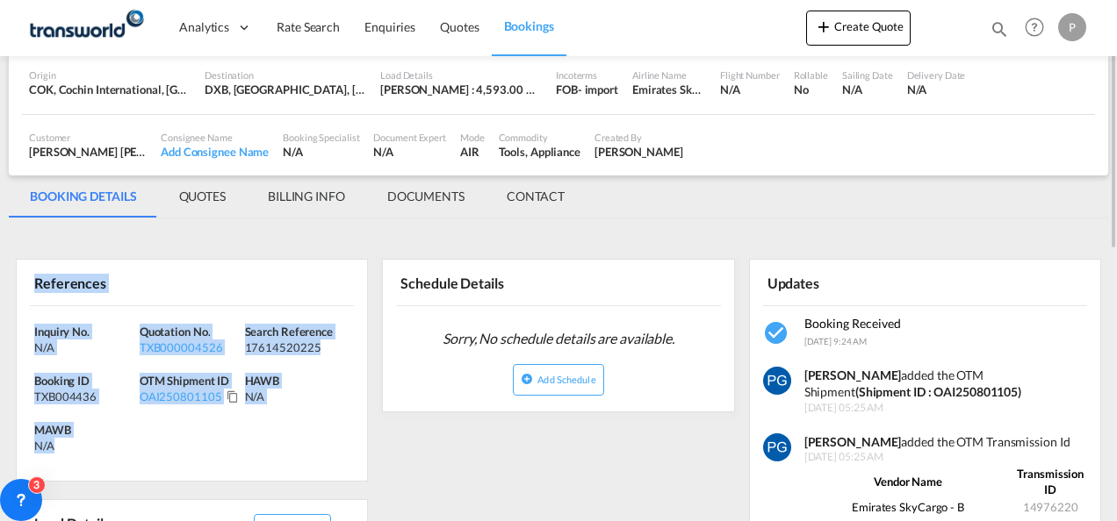
drag, startPoint x: 32, startPoint y: 281, endPoint x: 99, endPoint y: 439, distance: 171.9
click at [99, 439] on div "References Inquiry No. N/A Quotation No. TXB000004526 Search Reference 17614520…" at bounding box center [192, 370] width 352 height 223
copy div "References Inquiry No. N/A Quotation No. TXB000004526 Search Reference 17614520…"
